Goal: Task Accomplishment & Management: Complete application form

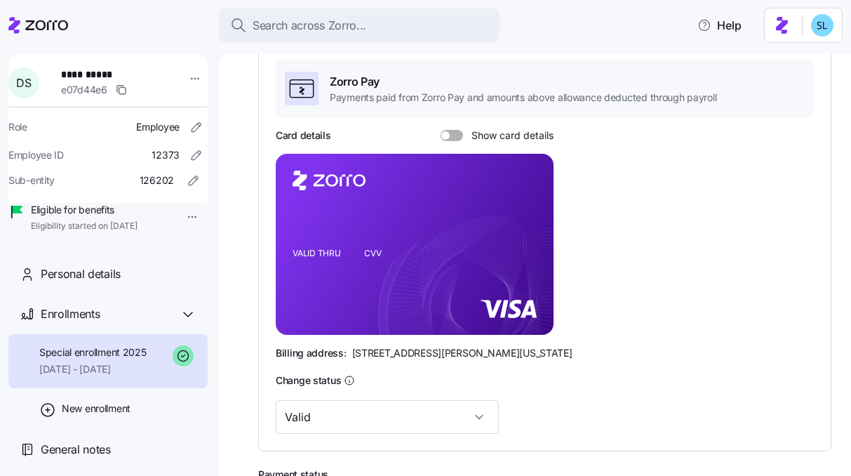
scroll to position [253, 0]
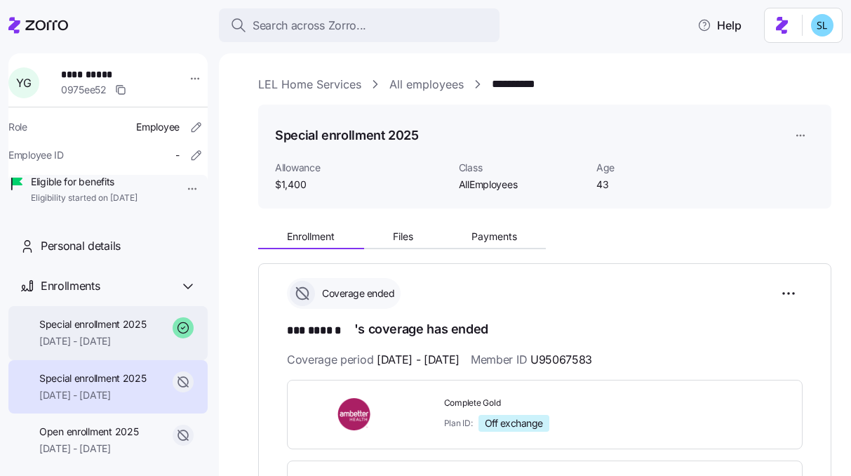
click at [114, 331] on span "Special enrollment 2025" at bounding box center [92, 324] width 107 height 14
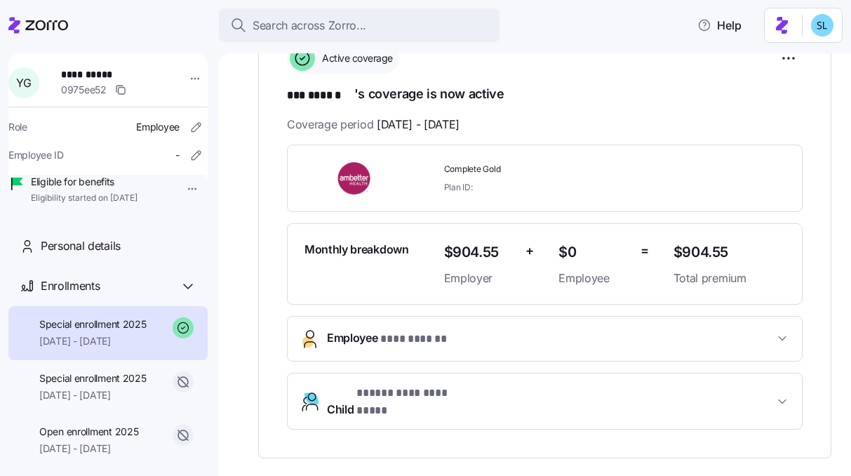
scroll to position [243, 0]
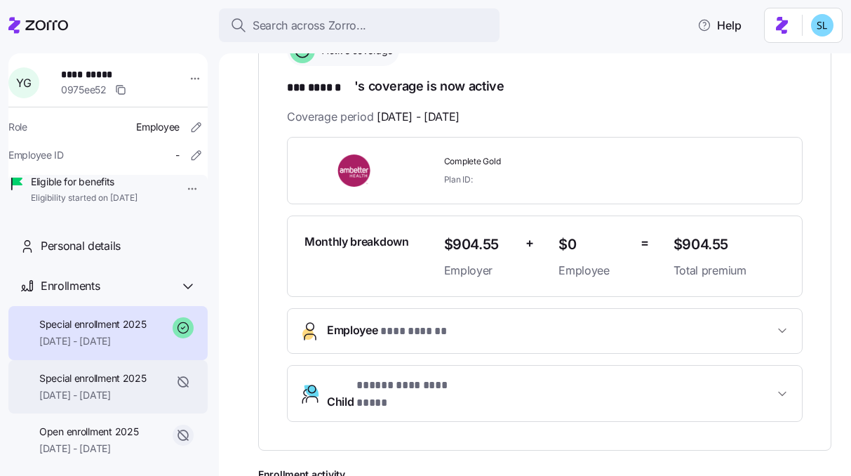
click at [67, 385] on span "Special enrollment 2025" at bounding box center [92, 378] width 107 height 14
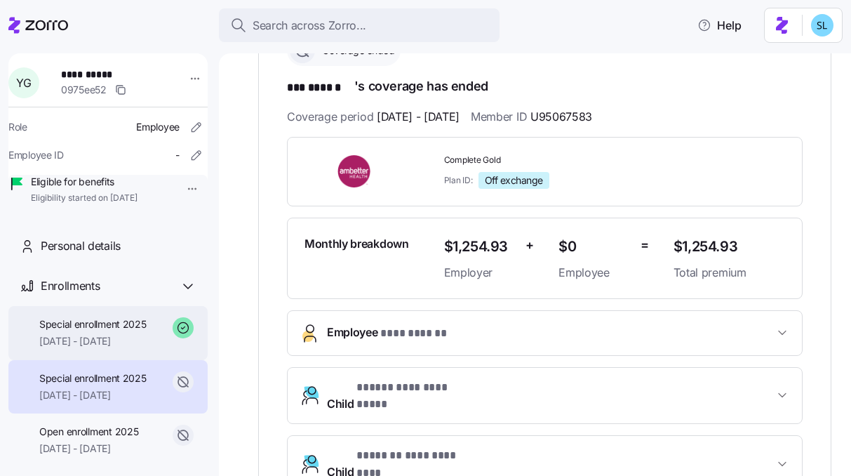
click at [73, 348] on span "[DATE] - [DATE]" at bounding box center [92, 341] width 107 height 14
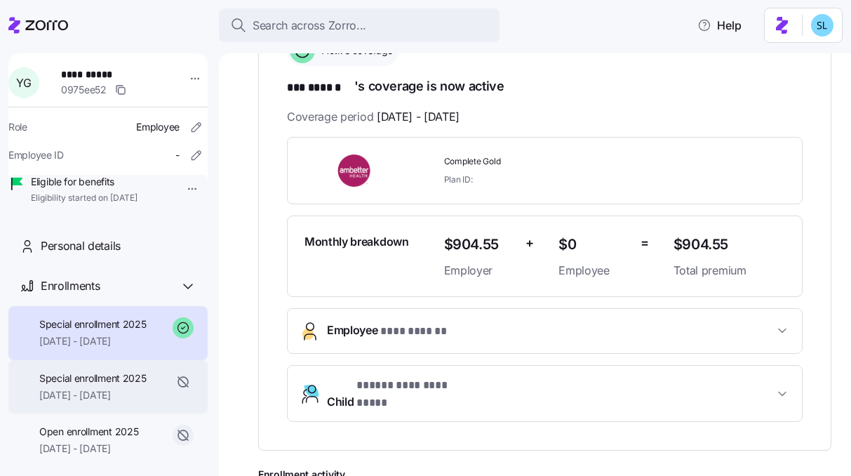
click at [85, 385] on span "Special enrollment 2025" at bounding box center [92, 378] width 107 height 14
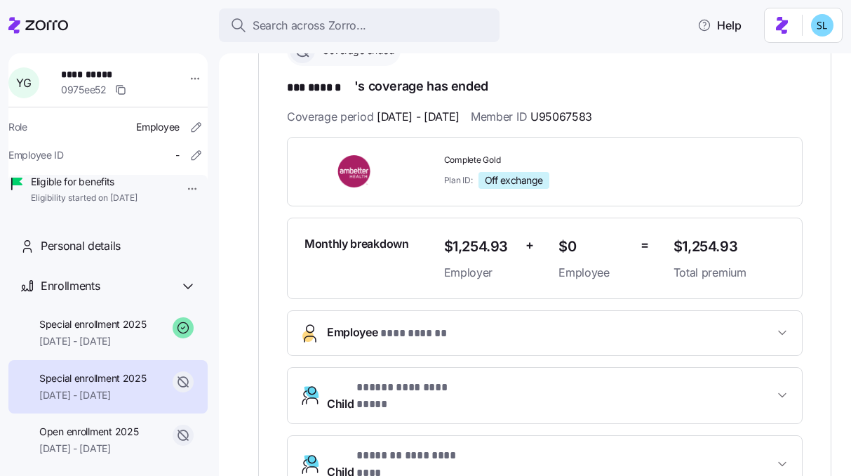
click at [592, 115] on span "U95067583" at bounding box center [562, 117] width 62 height 18
copy span "U95067583"
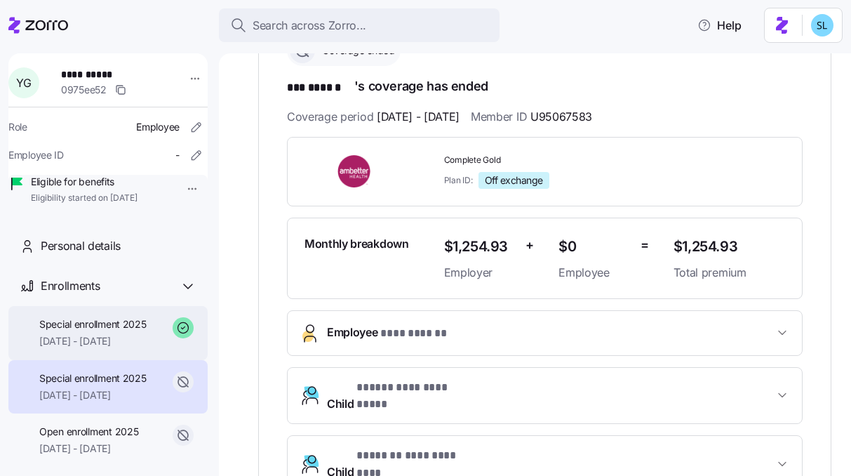
click at [133, 349] on div "Special enrollment 2025 09/01/2025 - 12/31/2025" at bounding box center [92, 333] width 107 height 32
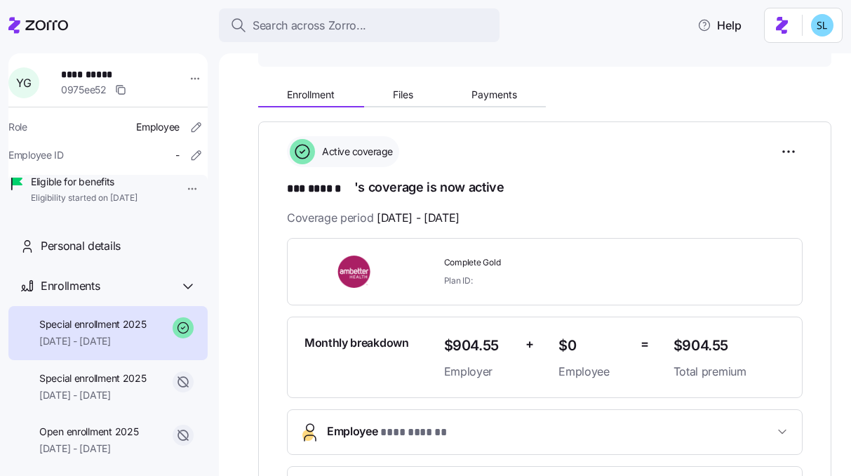
scroll to position [133, 0]
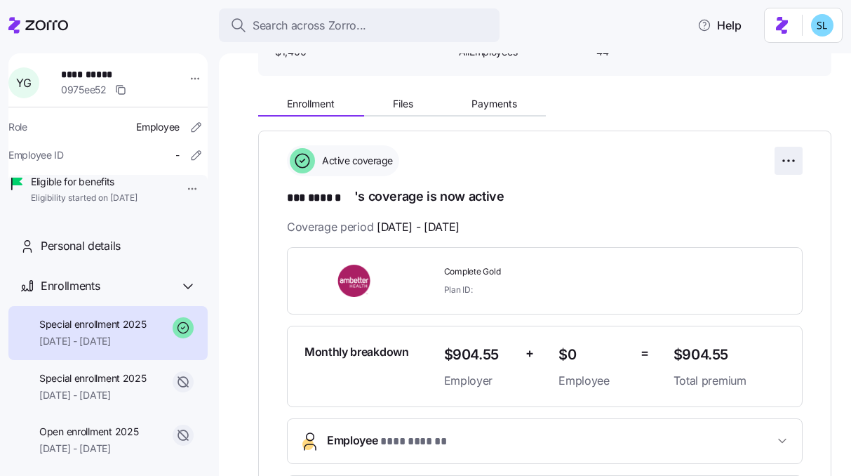
click at [784, 158] on html "**********" at bounding box center [425, 233] width 851 height 467
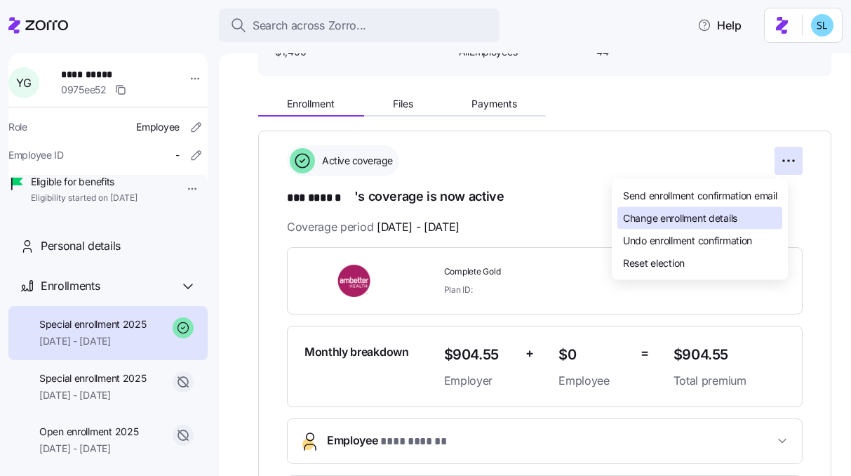
click at [749, 218] on div "Change enrollment details" at bounding box center [700, 218] width 165 height 22
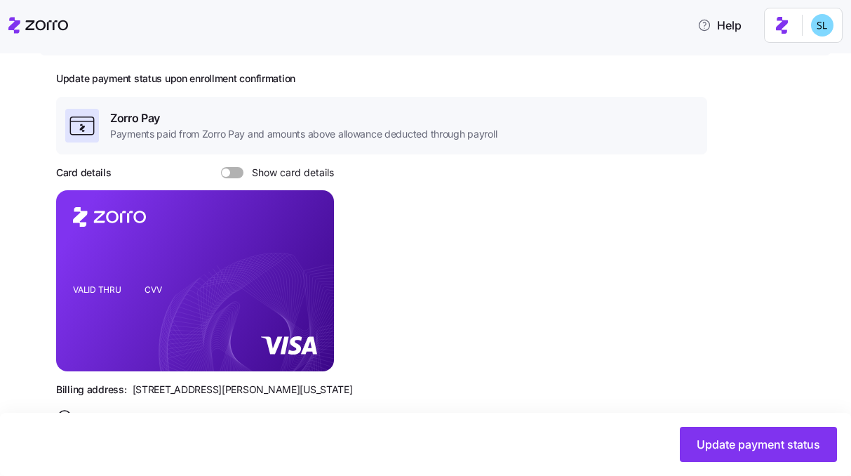
scroll to position [338, 0]
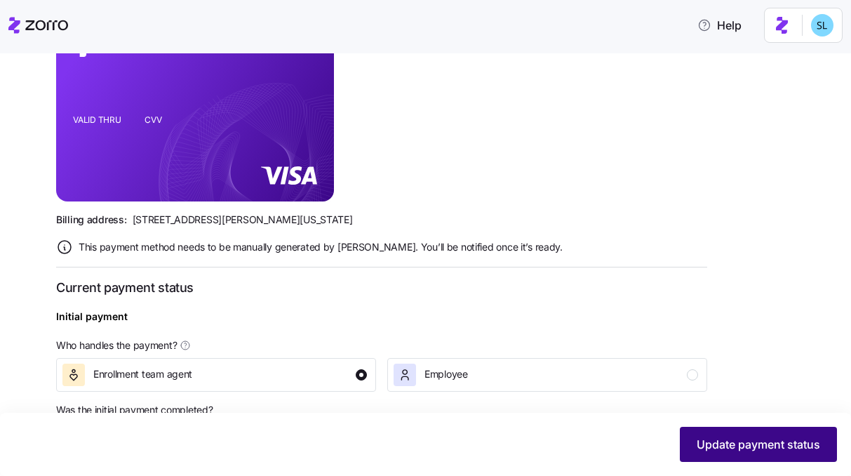
click at [734, 442] on span "Update payment status" at bounding box center [759, 444] width 124 height 17
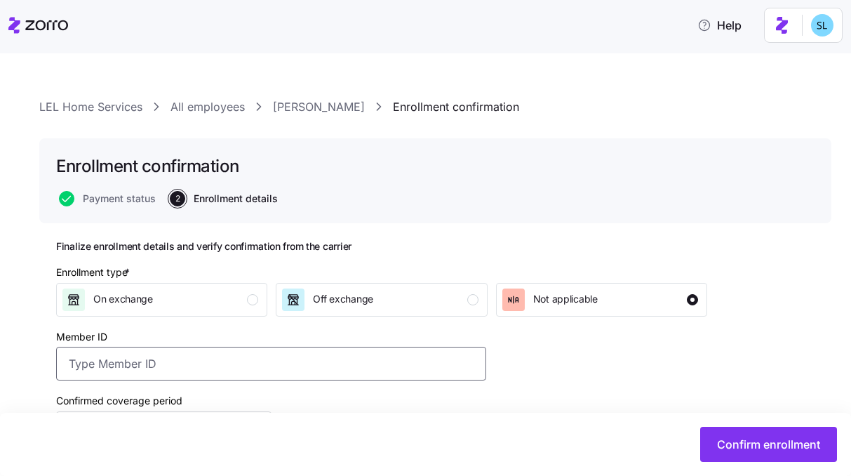
click at [222, 350] on input "Member ID" at bounding box center [271, 364] width 430 height 34
paste input "U95067583"
type input "U95067583"
click at [306, 291] on div "Off exchange" at bounding box center [327, 299] width 91 height 22
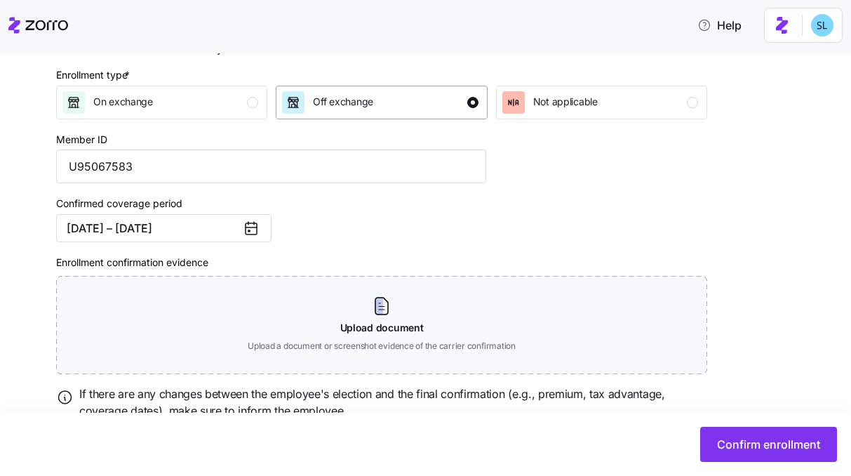
scroll to position [255, 0]
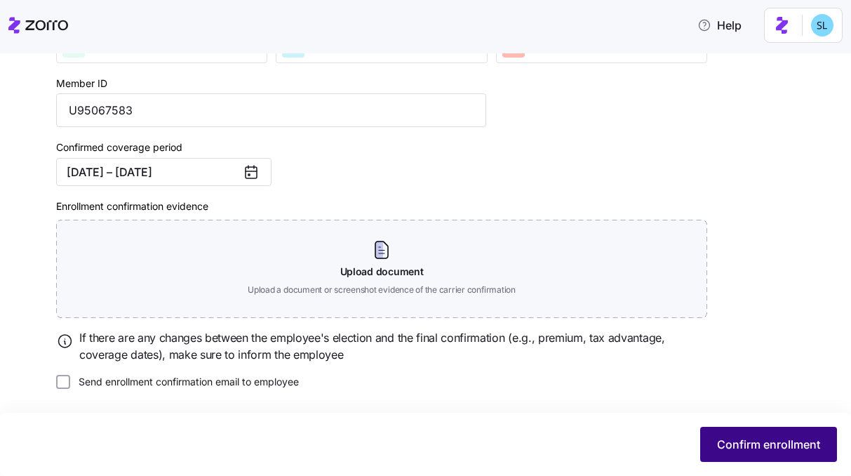
click at [745, 427] on button "Confirm enrollment" at bounding box center [769, 444] width 137 height 35
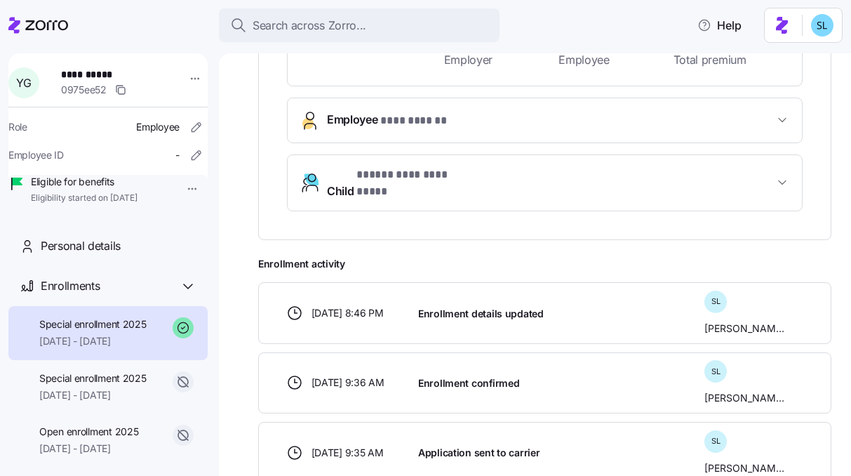
scroll to position [474, 0]
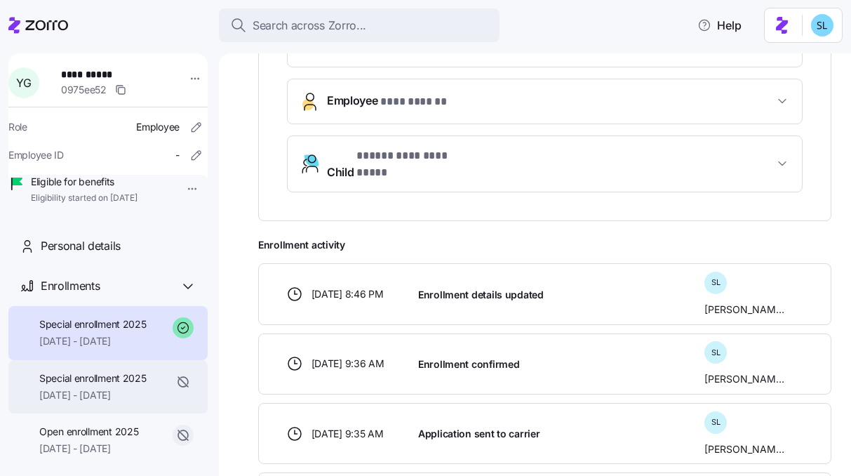
click at [130, 403] on div "Special enrollment 2025 02/01/2025 - 08/31/2025" at bounding box center [92, 387] width 107 height 32
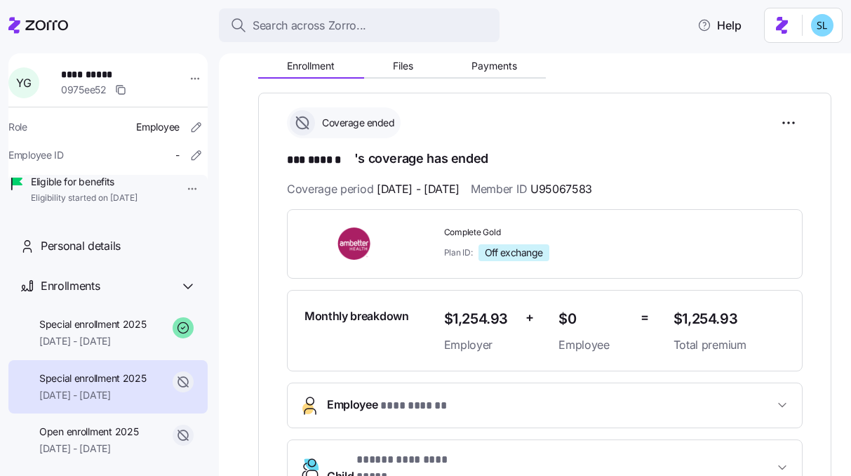
scroll to position [154, 0]
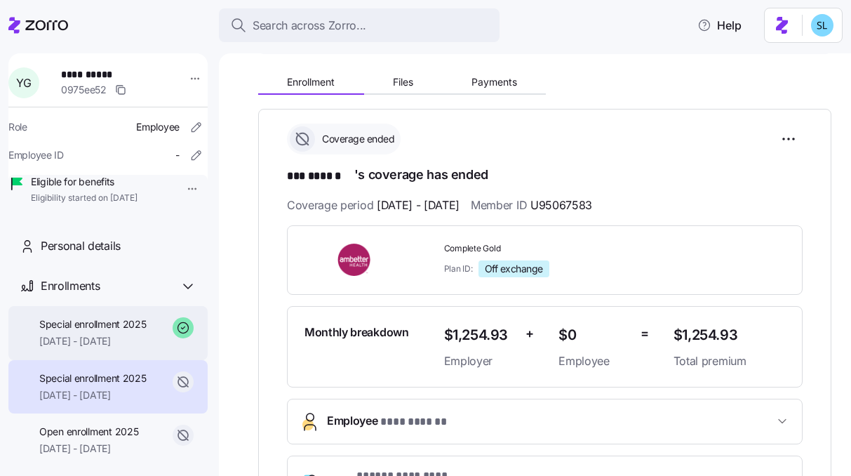
click at [80, 348] on span "[DATE] - [DATE]" at bounding box center [92, 341] width 107 height 14
